Goal: Task Accomplishment & Management: Use online tool/utility

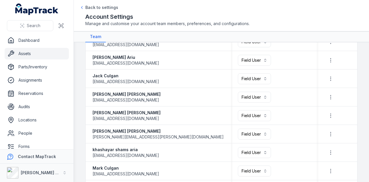
click at [33, 54] on link "Assets" at bounding box center [37, 54] width 64 height 12
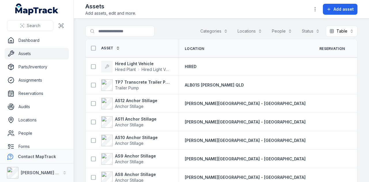
click at [178, 12] on div "Assets Add assets, edit and more. Add asset" at bounding box center [221, 9] width 272 height 14
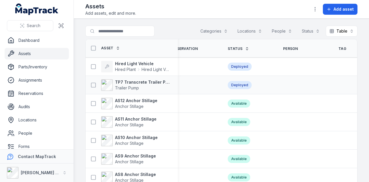
scroll to position [0, 209]
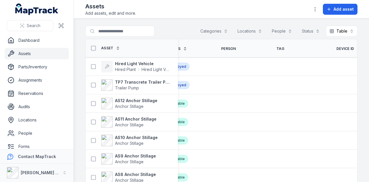
click at [336, 48] on span "Device ID" at bounding box center [345, 48] width 18 height 5
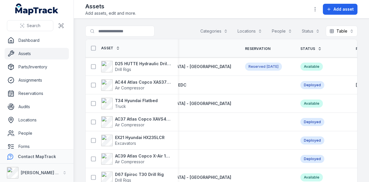
scroll to position [0, 174]
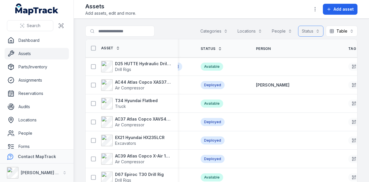
click at [309, 31] on button "Status" at bounding box center [310, 31] width 25 height 11
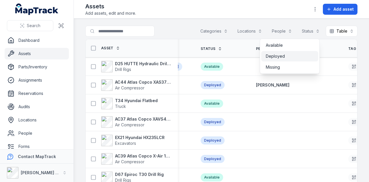
click at [296, 54] on div "Deployed" at bounding box center [290, 56] width 48 height 6
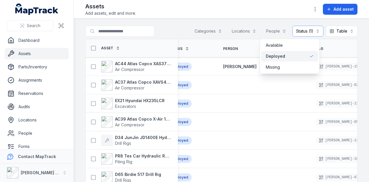
click at [360, 64] on main "Search for assets Categories Locations People Status (1) ******** Table ***** A…" at bounding box center [221, 100] width 295 height 163
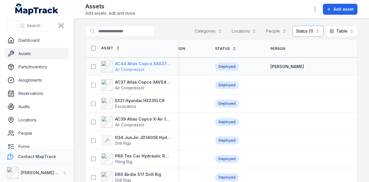
click at [151, 61] on strong "AC44 Atlas Copco XAS375TA" at bounding box center [143, 64] width 56 height 6
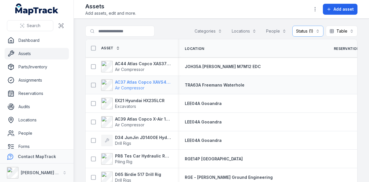
click at [150, 81] on strong "AC37 Atlas Copco XAVS450" at bounding box center [143, 82] width 56 height 6
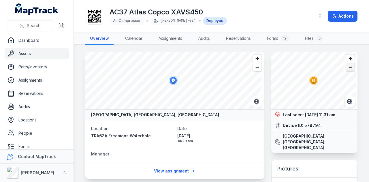
click at [346, 68] on span "Zoom out" at bounding box center [350, 67] width 8 height 8
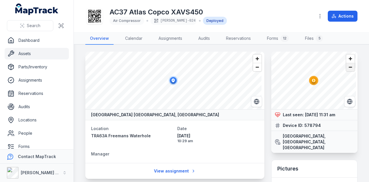
click at [346, 68] on span "Zoom out" at bounding box center [350, 67] width 8 height 8
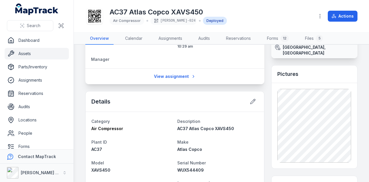
scroll to position [29, 0]
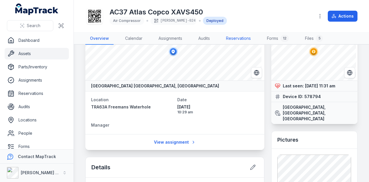
click at [253, 39] on link "Reservations" at bounding box center [238, 39] width 34 height 12
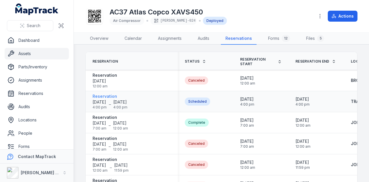
click at [109, 93] on strong "Reservation" at bounding box center [110, 96] width 35 height 6
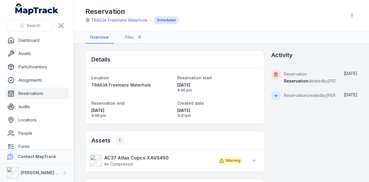
click at [36, 89] on link "Reservations" at bounding box center [37, 94] width 64 height 12
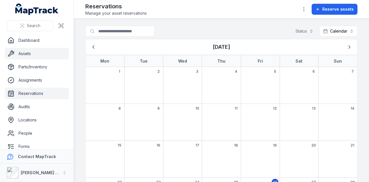
click at [39, 54] on link "Assets" at bounding box center [37, 54] width 64 height 12
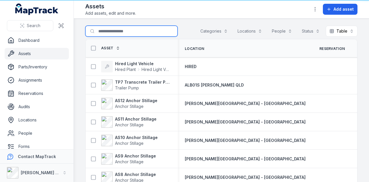
click at [138, 32] on input "Search for assets" at bounding box center [131, 31] width 92 height 11
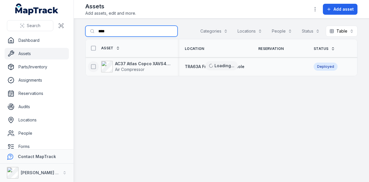
type input "****"
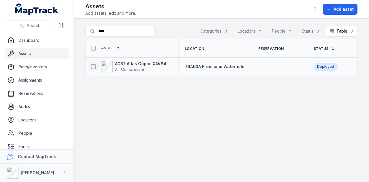
click at [93, 68] on icon at bounding box center [94, 67] width 6 height 6
click at [228, 170] on icon "button" at bounding box center [225, 168] width 6 height 6
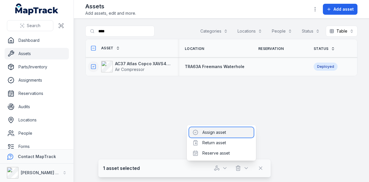
click at [224, 132] on div "Assign asset" at bounding box center [221, 132] width 65 height 10
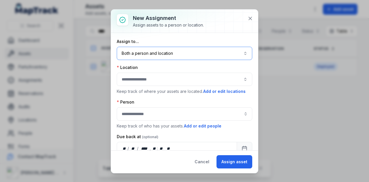
click at [198, 50] on button "Both a person and location ****" at bounding box center [185, 53] width 136 height 13
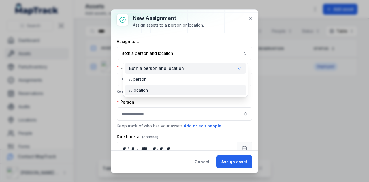
click at [179, 88] on div "A location" at bounding box center [185, 90] width 113 height 6
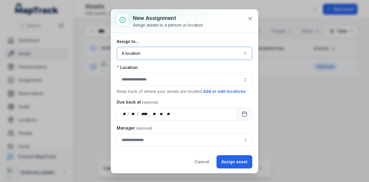
click at [171, 79] on button "button" at bounding box center [185, 79] width 136 height 13
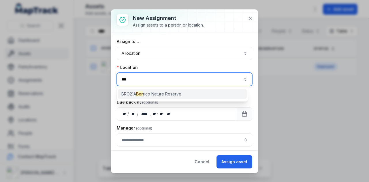
type input "***"
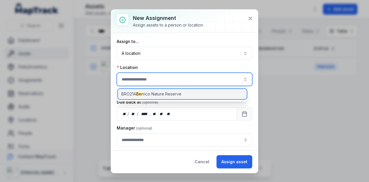
click at [167, 92] on span "BRO21A Ber rico Nature Reserve" at bounding box center [151, 94] width 60 height 6
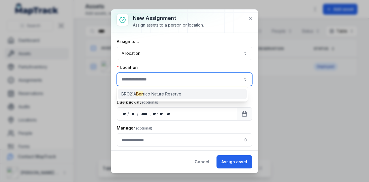
type input "**********"
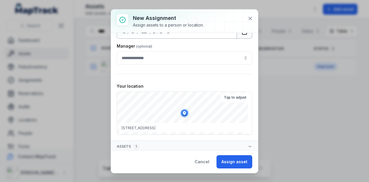
scroll to position [82, 0]
click at [234, 161] on button "Assign asset" at bounding box center [235, 161] width 36 height 13
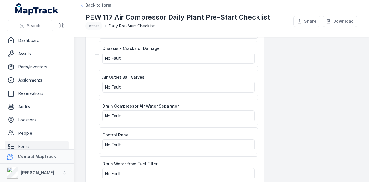
scroll to position [1326, 0]
